Goal: Browse casually

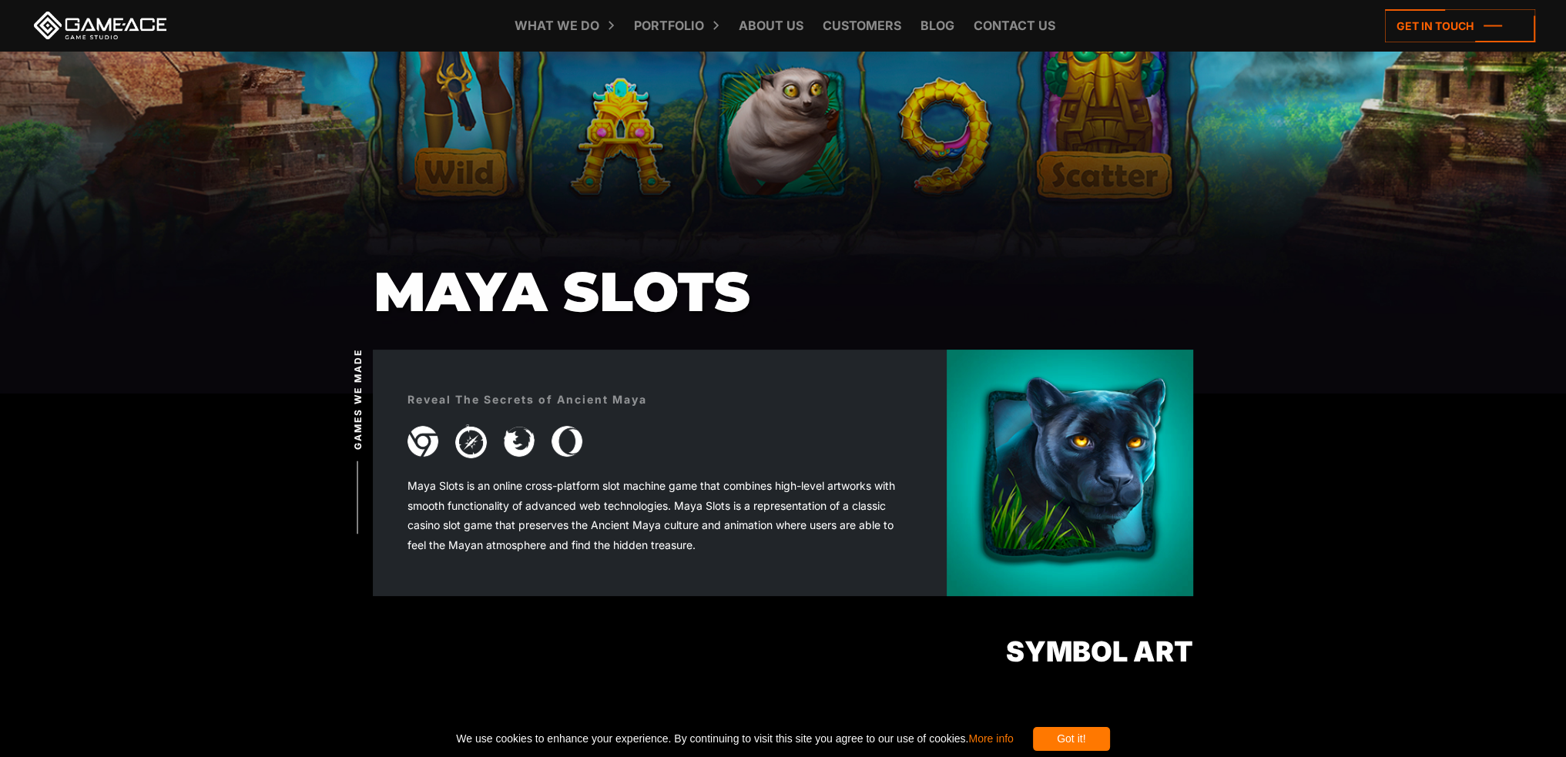
scroll to position [693, 0]
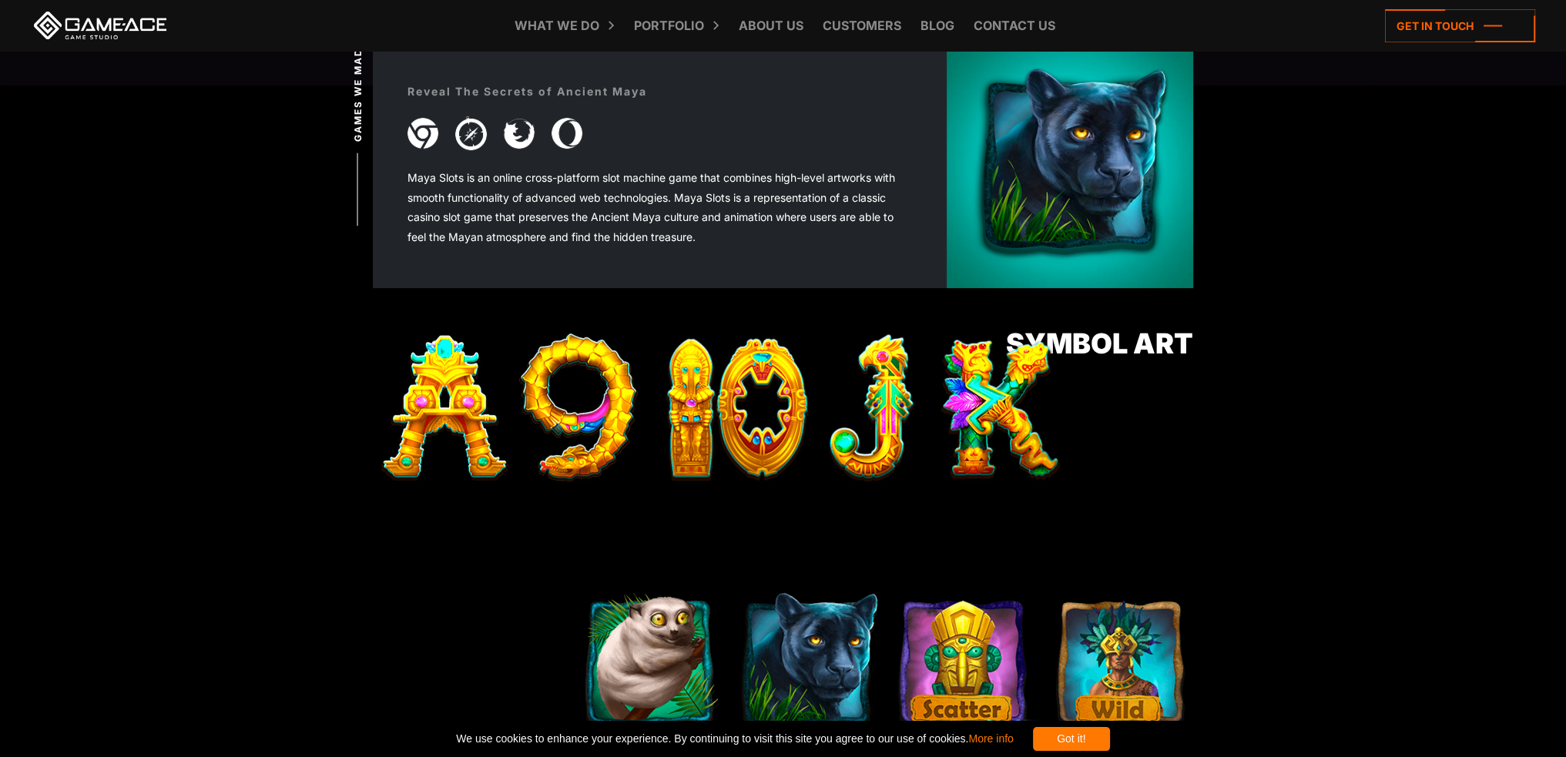
click at [69, 21] on link at bounding box center [100, 26] width 139 height 28
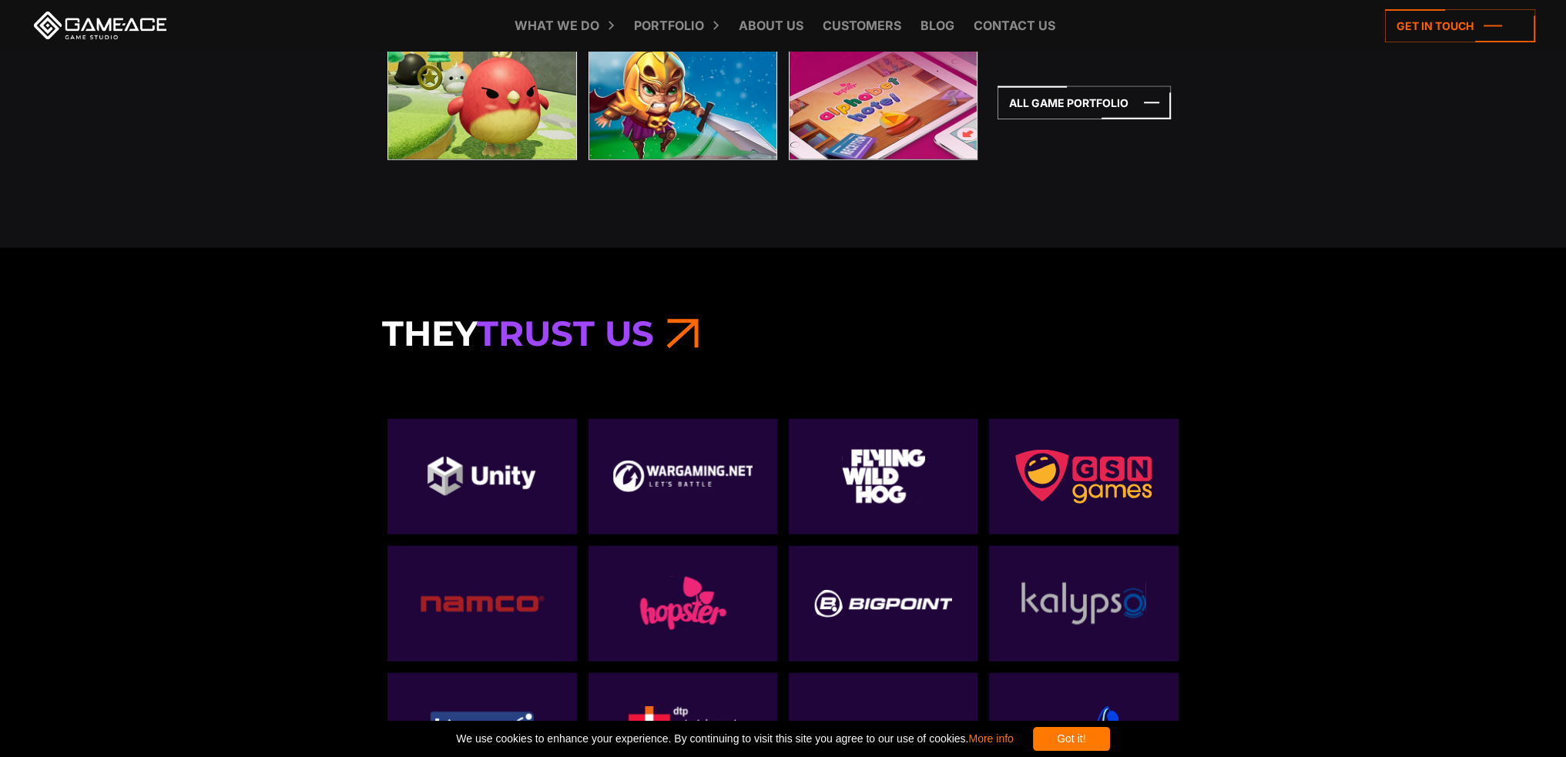
scroll to position [5314, 0]
